Goal: Task Accomplishment & Management: Check status

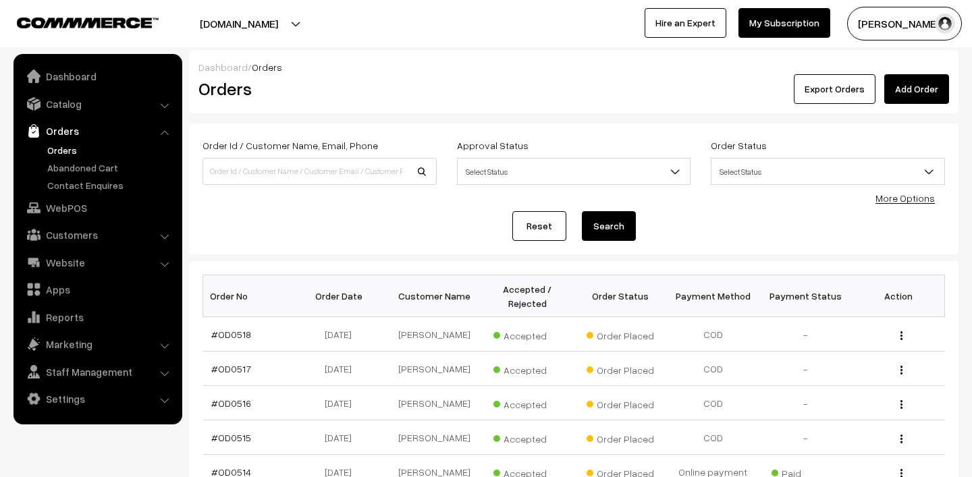
click at [88, 153] on link "Orders" at bounding box center [111, 150] width 134 height 14
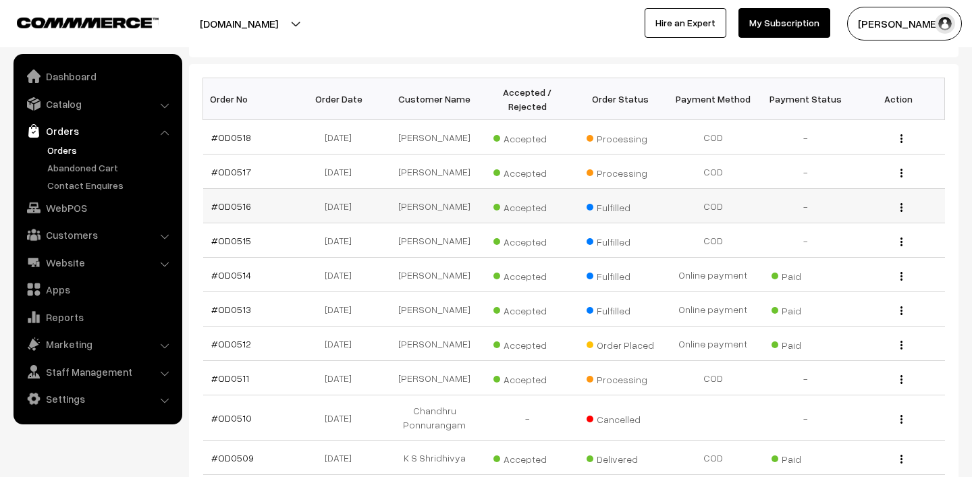
scroll to position [190, 0]
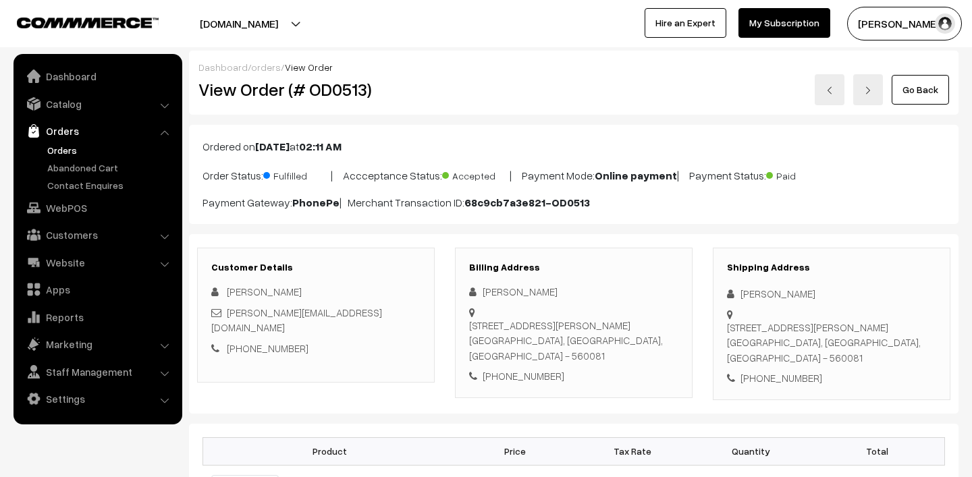
click at [55, 148] on link "Orders" at bounding box center [111, 150] width 134 height 14
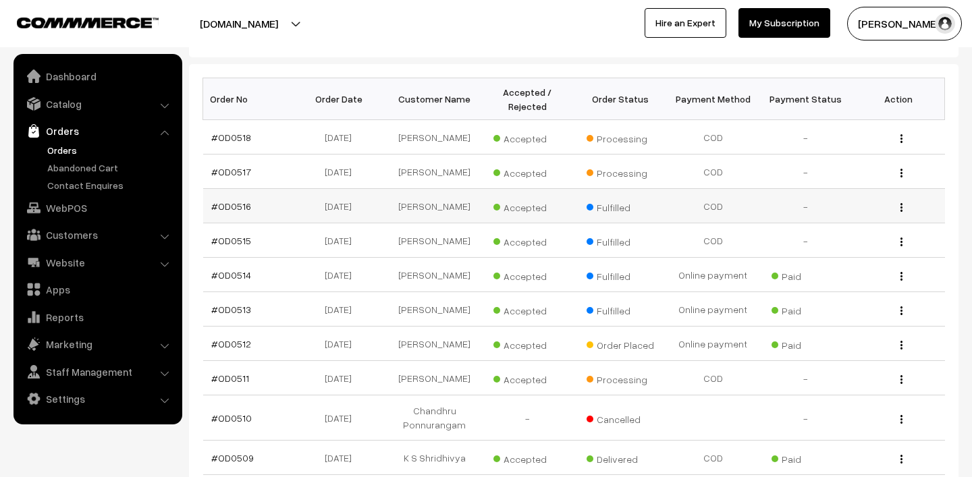
scroll to position [205, 0]
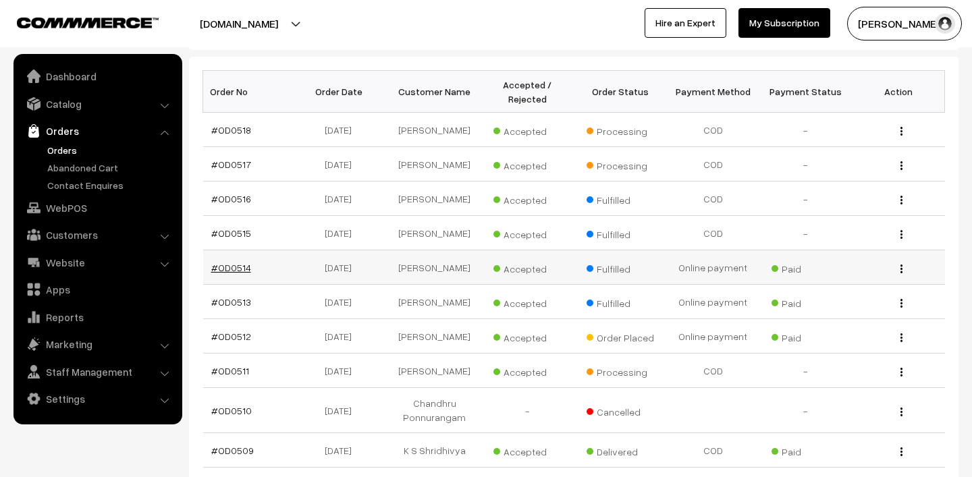
click at [234, 273] on link "#OD0514" at bounding box center [231, 267] width 40 height 11
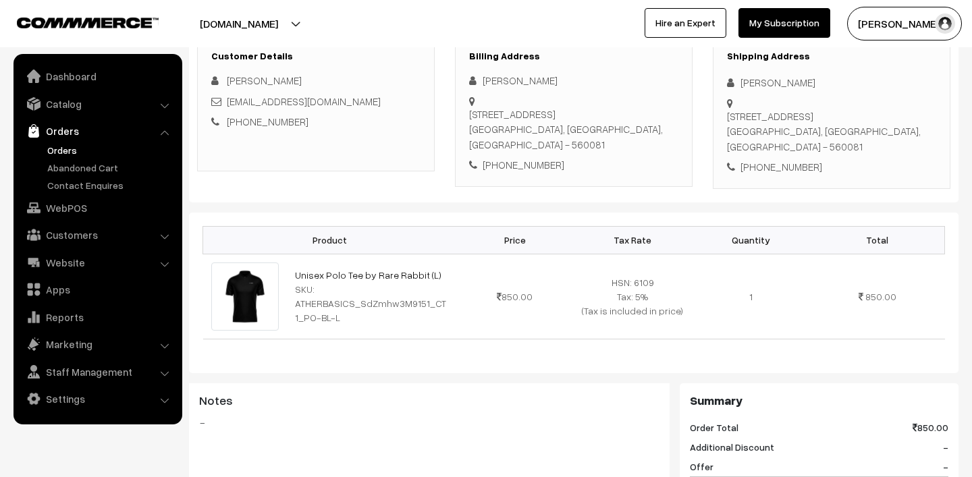
scroll to position [105, 0]
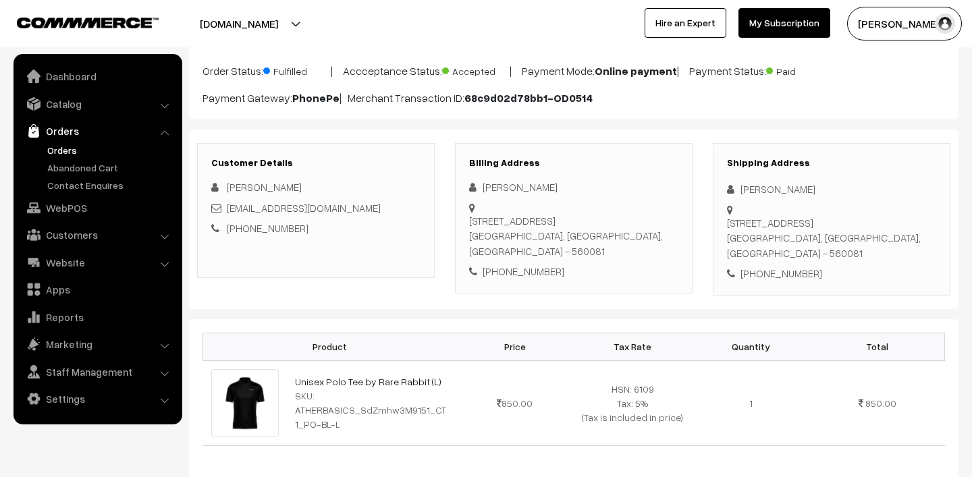
click at [81, 150] on link "Orders" at bounding box center [111, 150] width 134 height 14
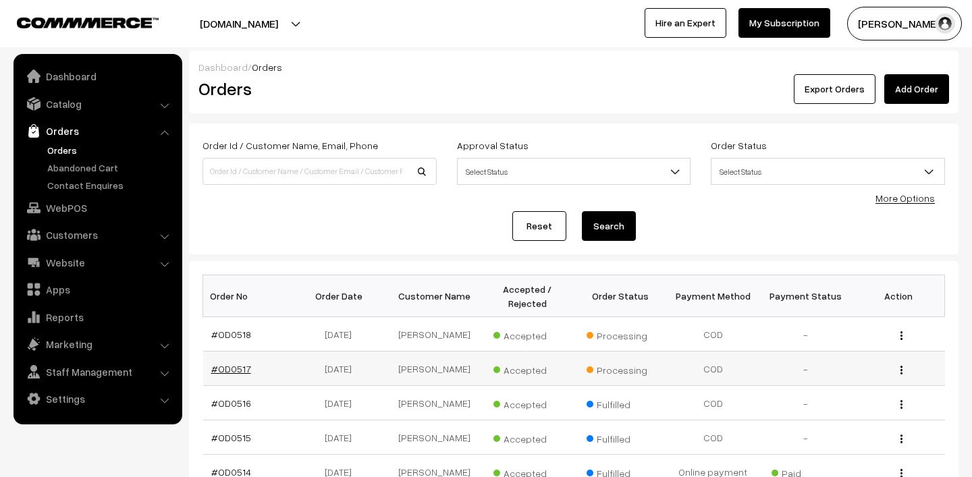
click at [237, 373] on link "#OD0517" at bounding box center [231, 368] width 40 height 11
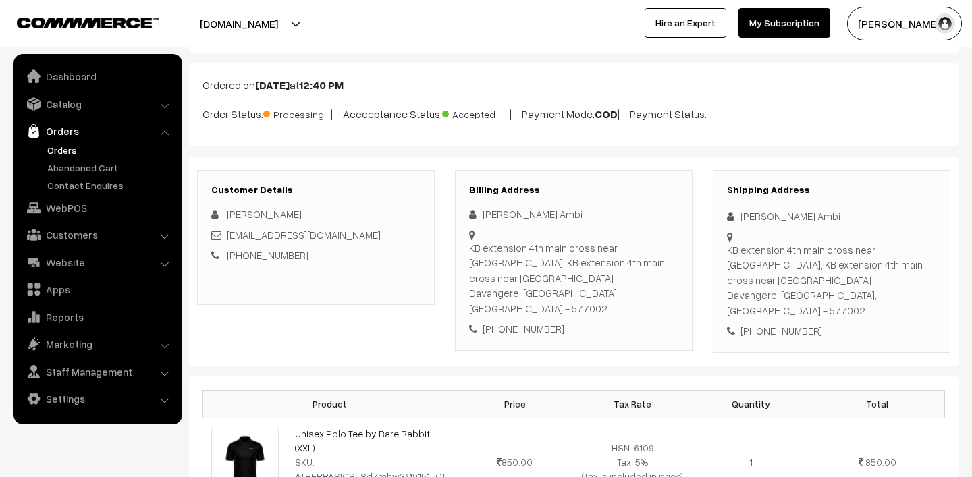
scroll to position [55, 0]
